Goal: Task Accomplishment & Management: Manage account settings

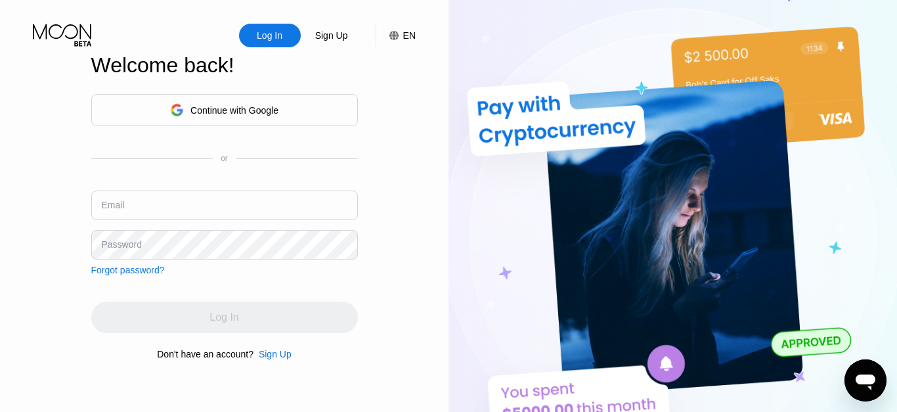
click at [177, 198] on input "text" at bounding box center [224, 205] width 266 height 30
type input "[EMAIL_ADDRESS][DOMAIN_NAME]"
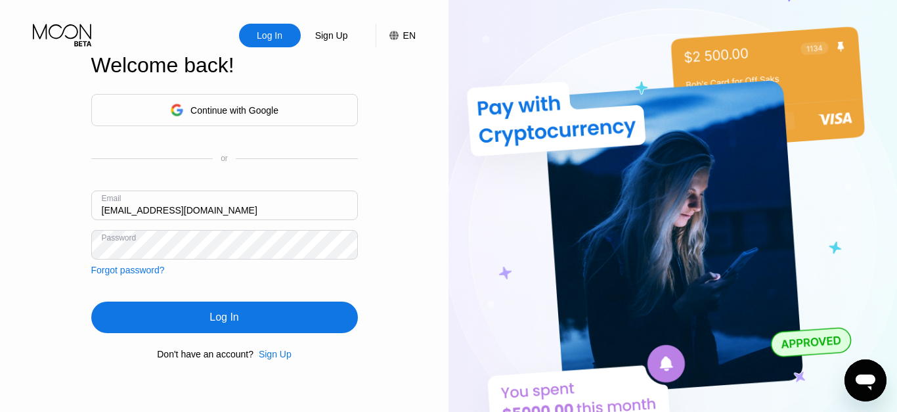
click at [219, 316] on div "Log In" at bounding box center [223, 316] width 29 height 13
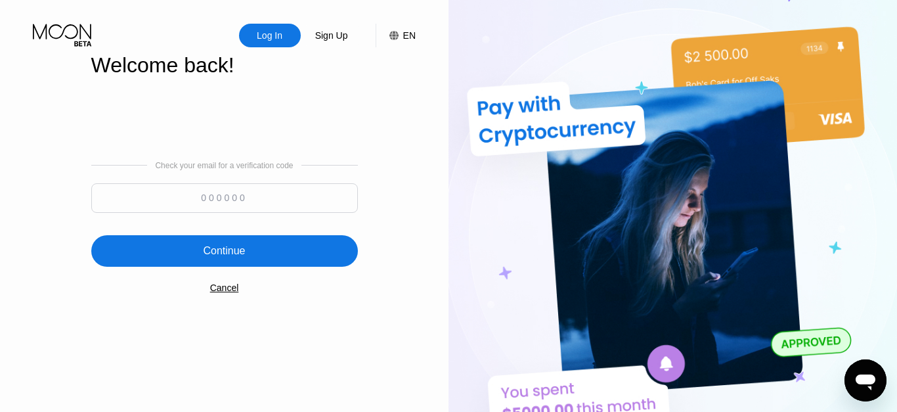
paste input "889029"
type input "889029"
click at [260, 255] on div "Continue" at bounding box center [224, 251] width 266 height 32
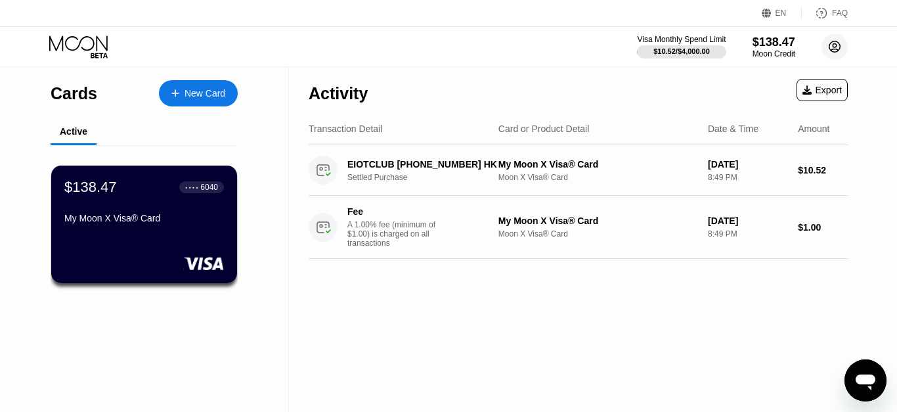
click at [826, 47] on circle at bounding box center [834, 46] width 26 height 26
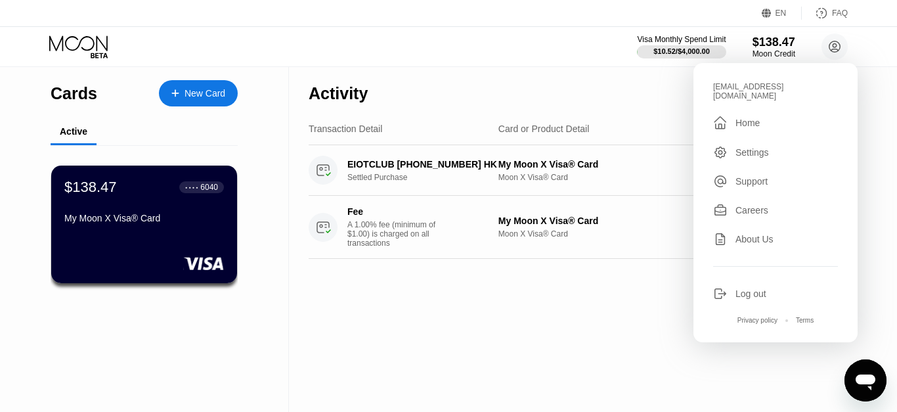
click at [758, 288] on div "Log out" at bounding box center [750, 293] width 31 height 11
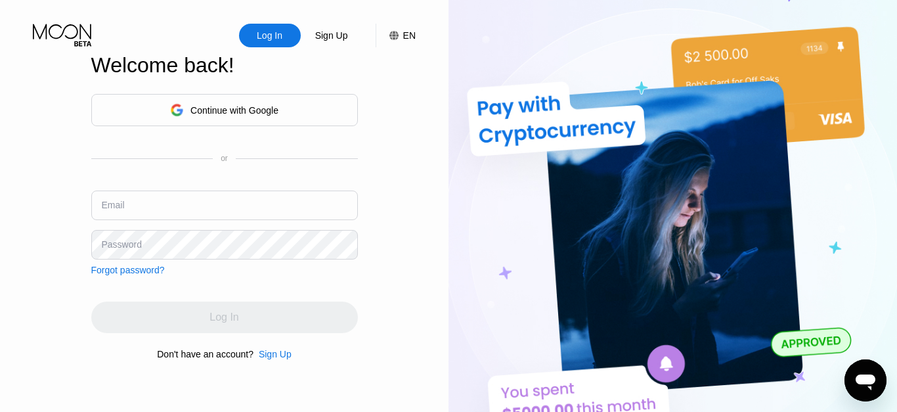
click at [507, 7] on img at bounding box center [672, 226] width 448 height 453
